Goal: Task Accomplishment & Management: Use online tool/utility

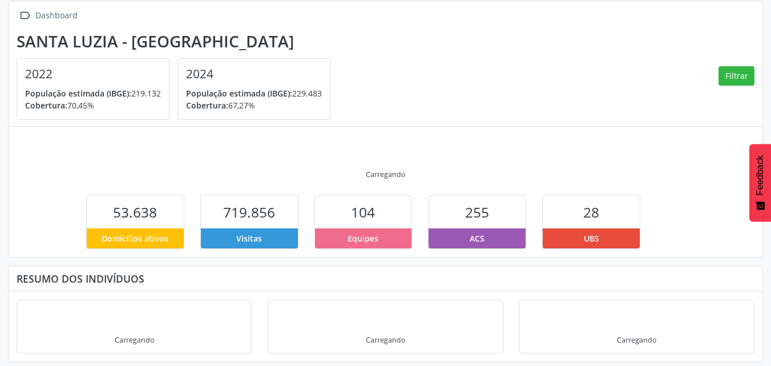
scroll to position [74, 0]
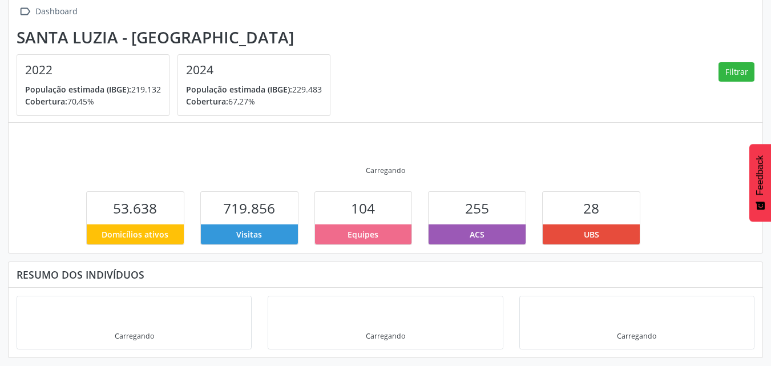
drag, startPoint x: 745, startPoint y: 2, endPoint x: 531, endPoint y: 35, distance: 216.4
click at [526, 35] on section "Santa Luzia - MG 2022 População estimada (IBGE): 219.132 Cobertura: 70,45% 2024…" at bounding box center [386, 72] width 738 height 88
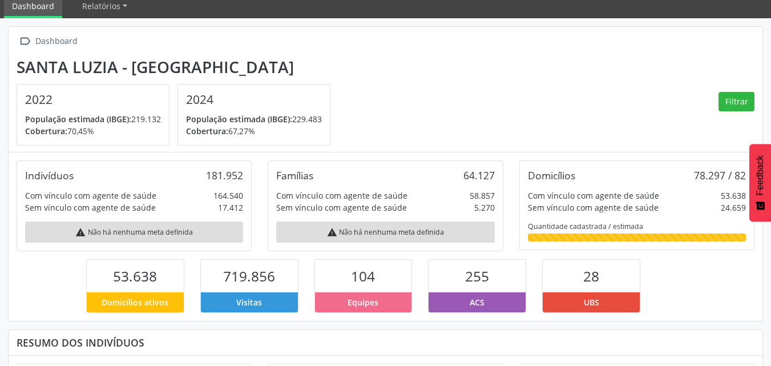
scroll to position [0, 0]
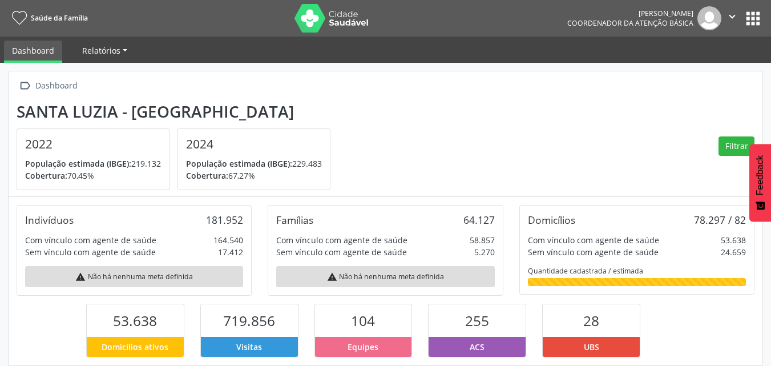
click at [99, 45] on span "Relatórios" at bounding box center [101, 50] width 38 height 11
click at [104, 50] on span "Relatórios" at bounding box center [101, 50] width 38 height 11
click at [39, 54] on link "Dashboard" at bounding box center [33, 52] width 58 height 22
click at [92, 47] on span "Relatórios" at bounding box center [101, 50] width 38 height 11
click at [115, 48] on span "Relatórios" at bounding box center [101, 50] width 38 height 11
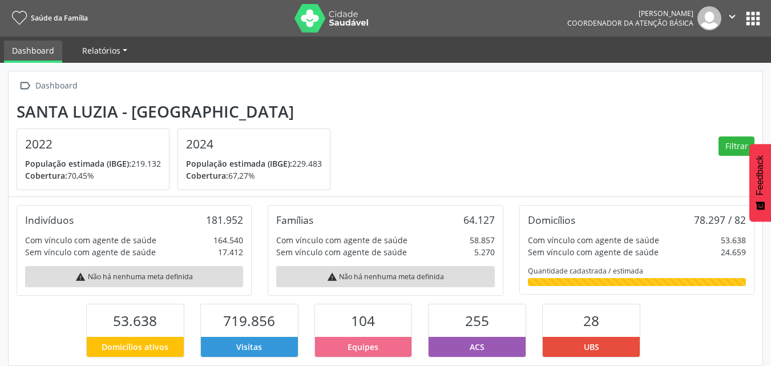
click at [118, 47] on span "Relatórios" at bounding box center [101, 50] width 38 height 11
click at [124, 49] on link "Relatórios" at bounding box center [104, 51] width 61 height 20
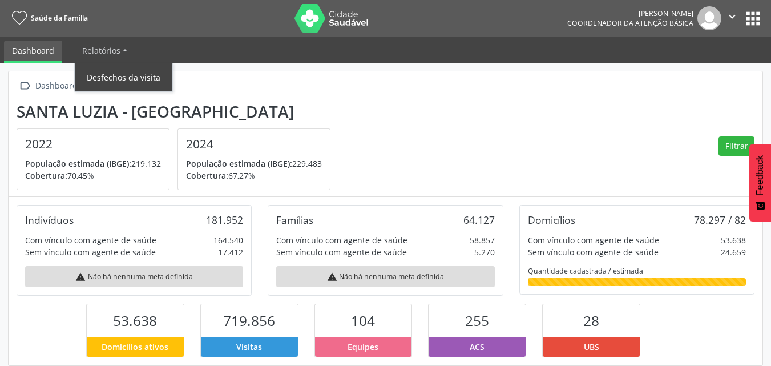
click at [127, 87] on link "Desfechos da visita" at bounding box center [124, 77] width 98 height 20
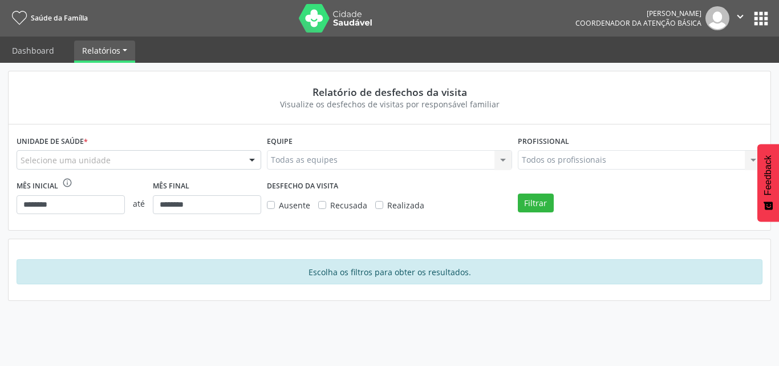
click at [754, 20] on button "apps" at bounding box center [761, 19] width 20 height 20
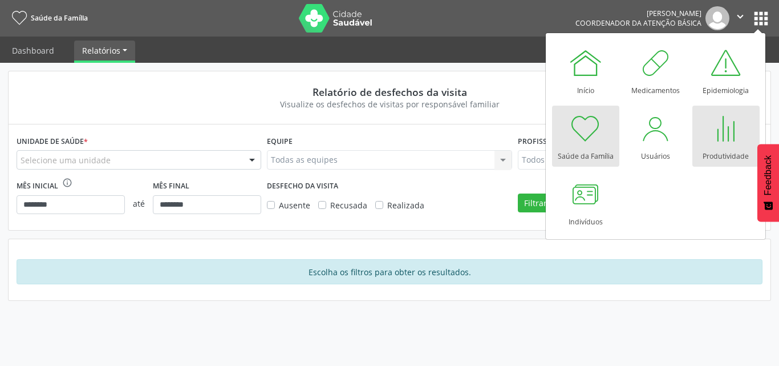
click at [739, 140] on div at bounding box center [726, 128] width 34 height 34
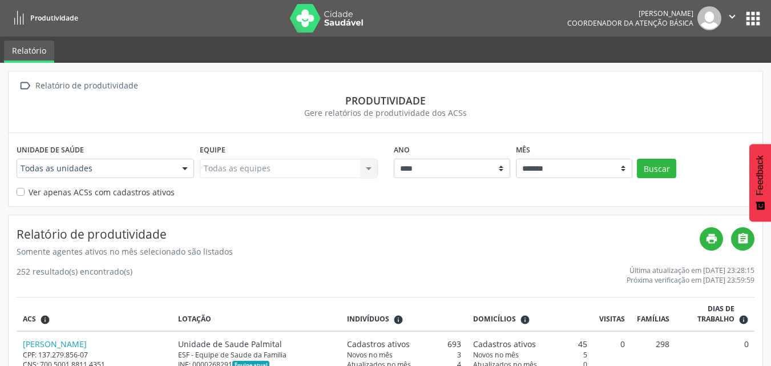
click at [747, 14] on button "apps" at bounding box center [753, 19] width 20 height 20
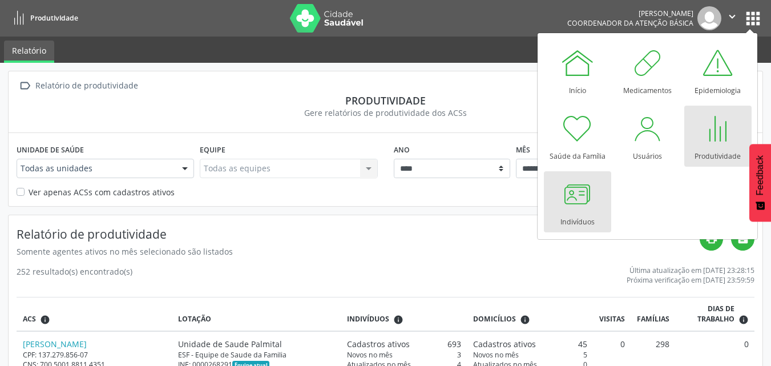
click at [565, 190] on div at bounding box center [577, 194] width 34 height 34
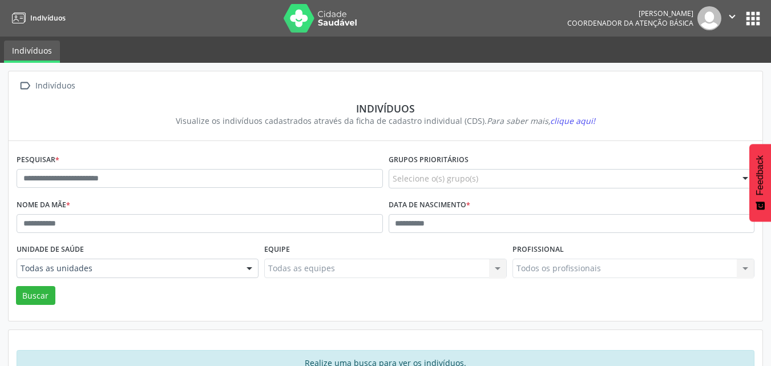
click at [756, 25] on button "apps" at bounding box center [753, 19] width 20 height 20
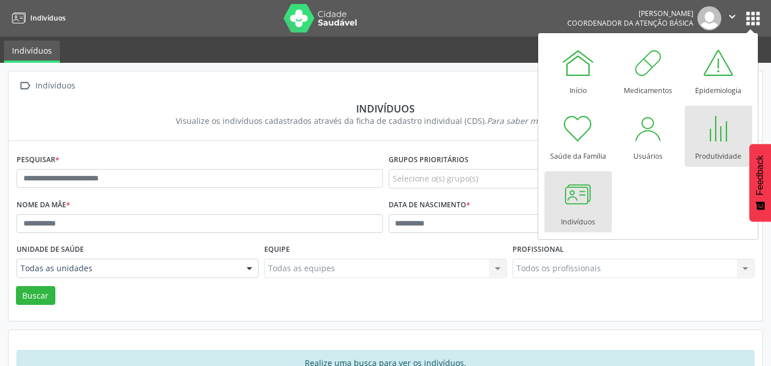
click at [719, 130] on div at bounding box center [718, 128] width 34 height 34
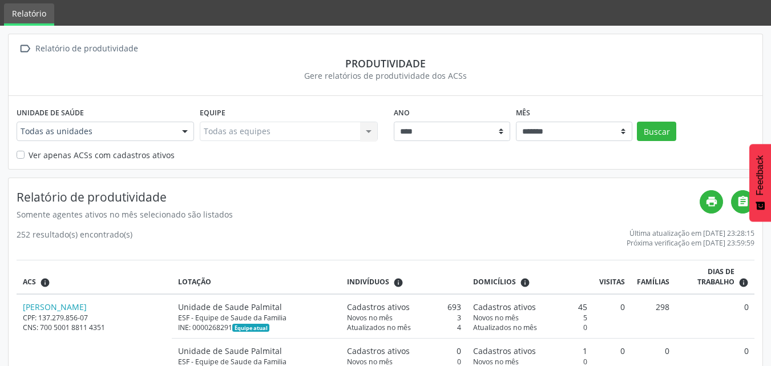
scroll to position [57, 0]
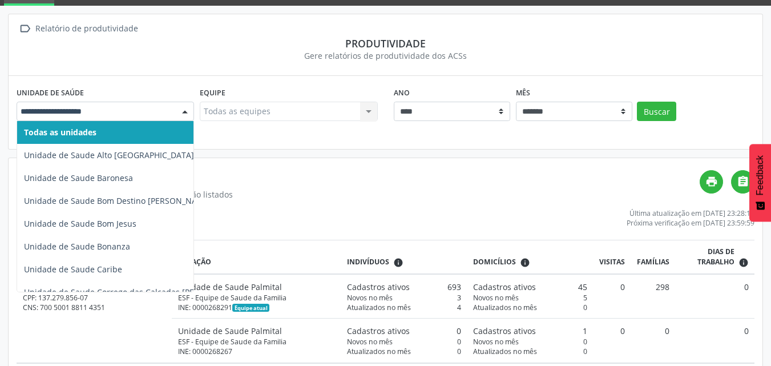
click at [181, 111] on div at bounding box center [184, 111] width 17 height 19
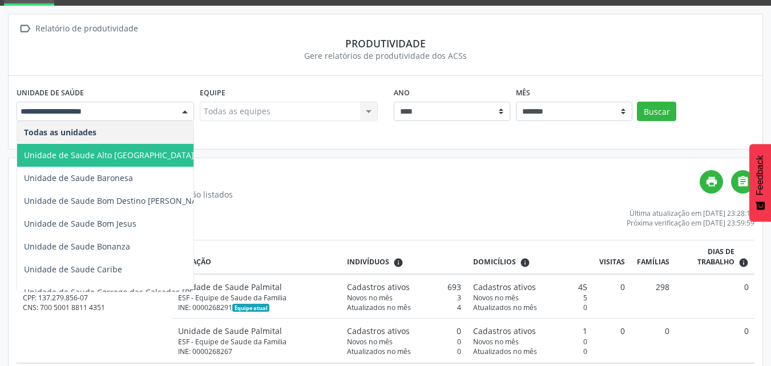
click at [86, 159] on span "Unidade de Saude Alto [GEOGRAPHIC_DATA]" at bounding box center [109, 154] width 170 height 11
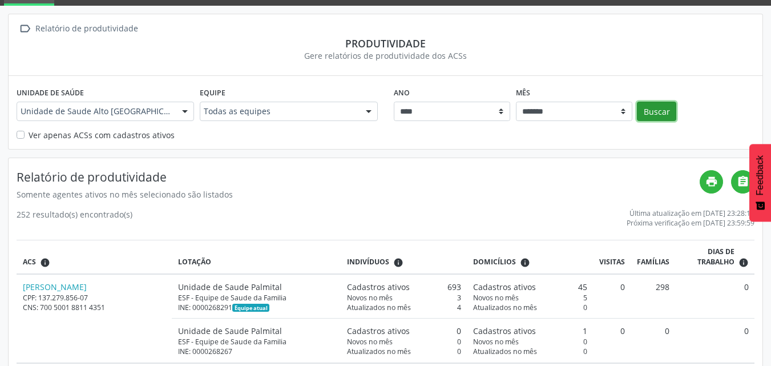
click at [666, 115] on button "Buscar" at bounding box center [656, 111] width 39 height 19
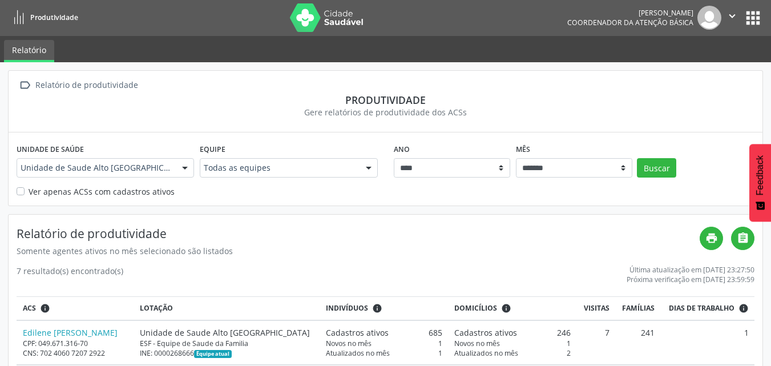
scroll to position [0, 0]
click at [742, 21] on button "" at bounding box center [732, 18] width 22 height 24
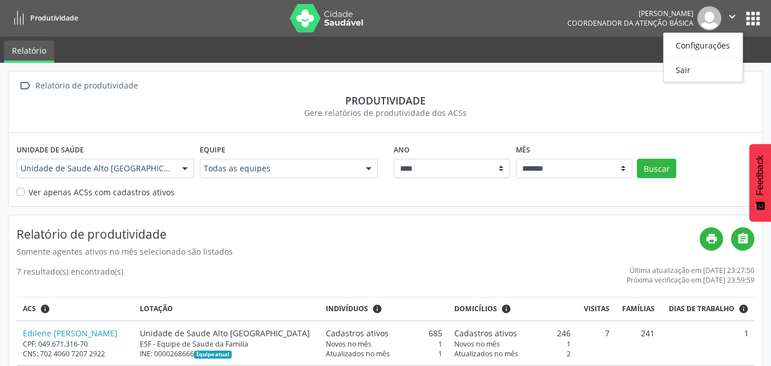
click at [757, 22] on button "apps" at bounding box center [753, 19] width 20 height 20
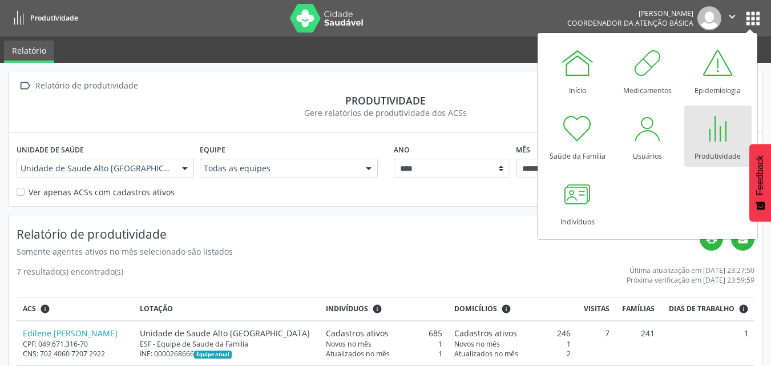
click at [718, 124] on div at bounding box center [718, 128] width 34 height 34
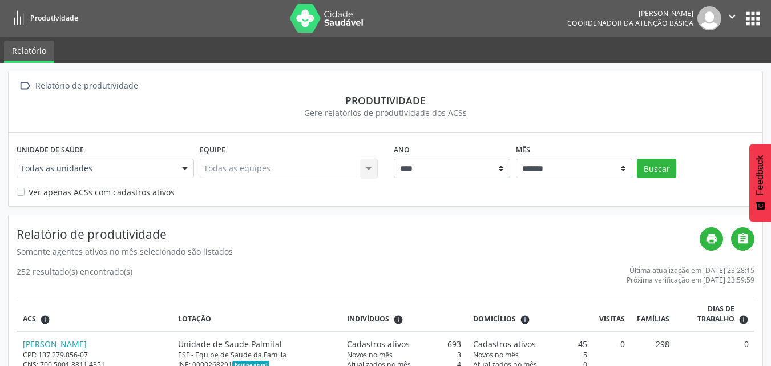
click at [29, 192] on label "Ver apenas ACSs com cadastros ativos" at bounding box center [102, 192] width 146 height 12
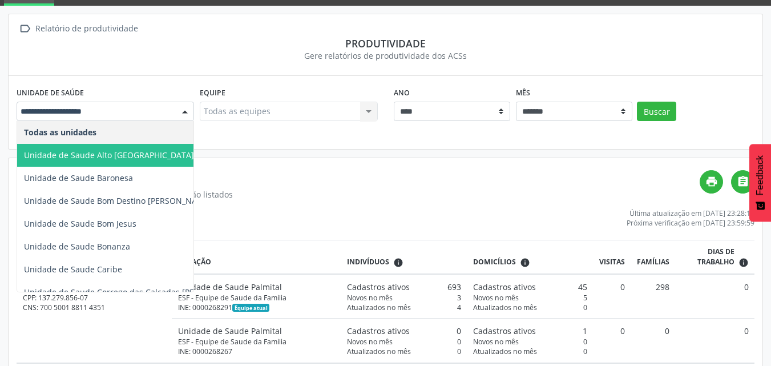
scroll to position [57, 0]
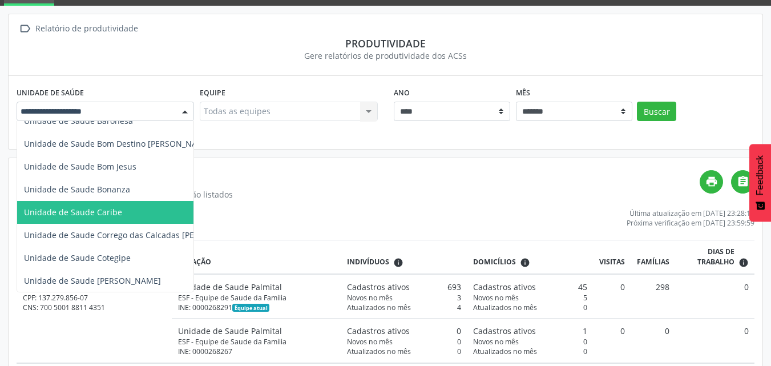
click at [103, 213] on span "Unidade de Saude Caribe" at bounding box center [73, 212] width 98 height 11
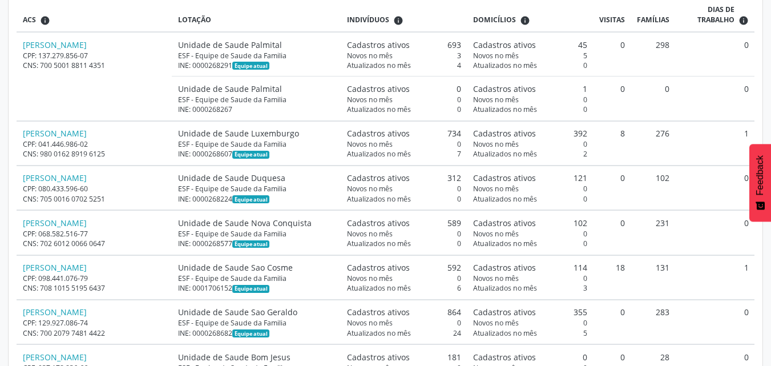
scroll to position [114, 0]
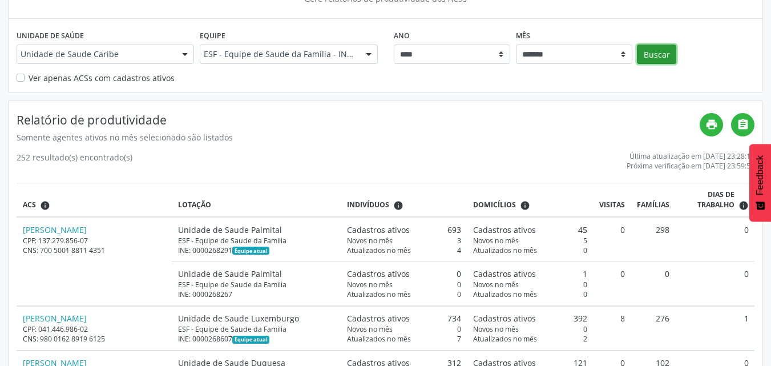
click at [656, 58] on button "Buscar" at bounding box center [656, 54] width 39 height 19
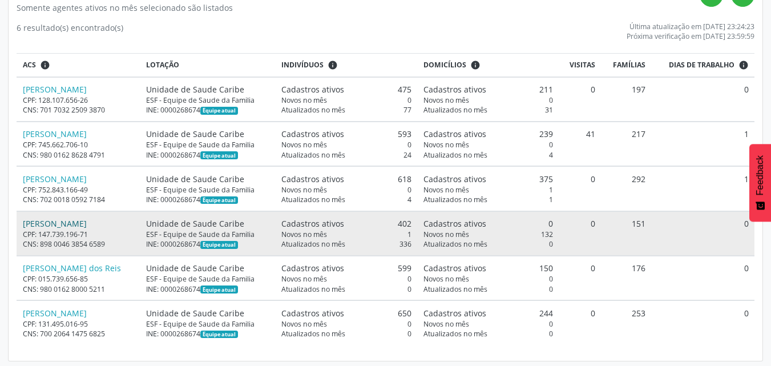
scroll to position [247, 0]
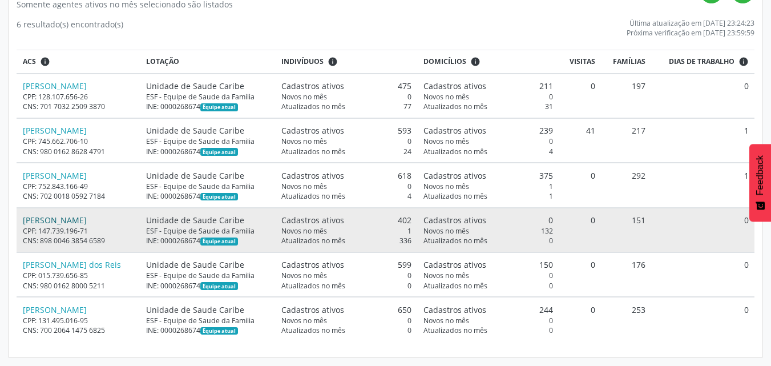
click at [77, 220] on link "[PERSON_NAME]" at bounding box center [55, 220] width 64 height 11
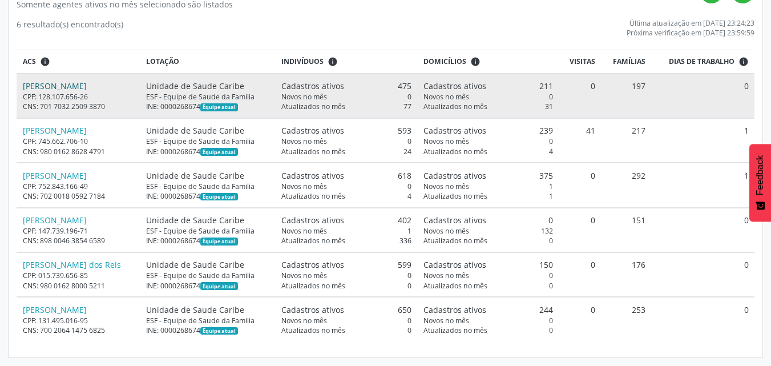
click at [64, 87] on link "[PERSON_NAME]" at bounding box center [55, 85] width 64 height 11
